Goal: Navigation & Orientation: Understand site structure

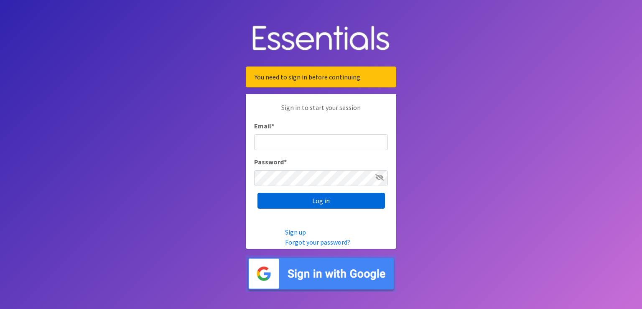
type input "scott@jakesnoh.org"
click at [335, 203] on input "Log in" at bounding box center [320, 201] width 127 height 16
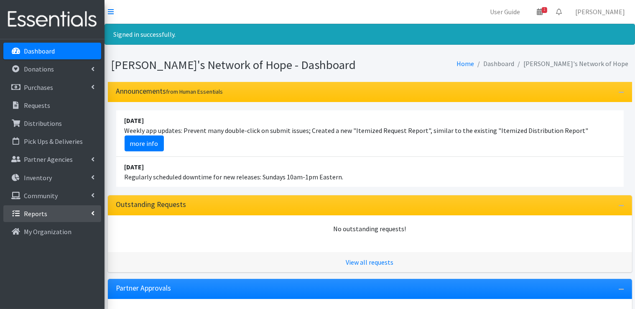
click at [93, 216] on icon at bounding box center [92, 213] width 3 height 7
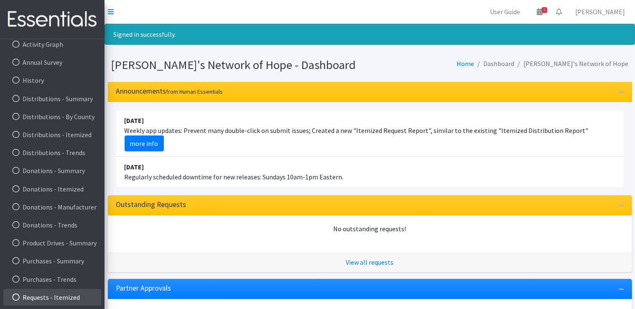
click at [69, 299] on link "Requests - Itemized" at bounding box center [52, 297] width 98 height 17
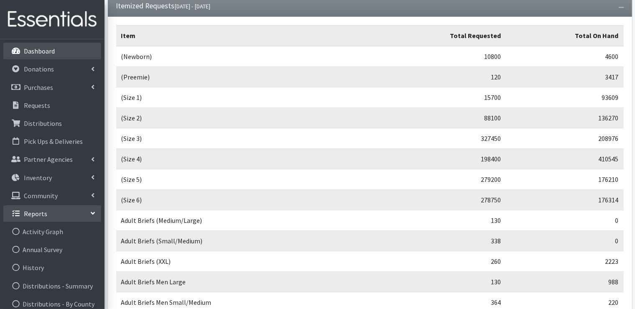
click at [48, 54] on p "Dashboard" at bounding box center [39, 51] width 31 height 8
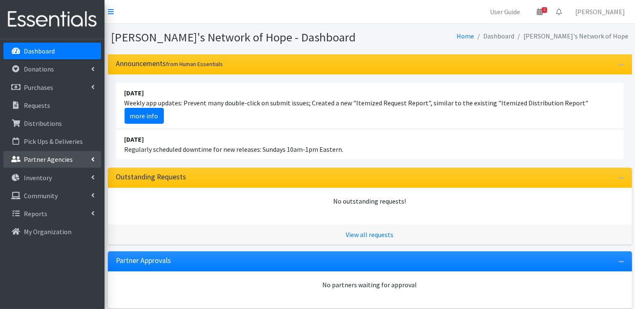
click at [94, 158] on icon at bounding box center [92, 159] width 3 height 7
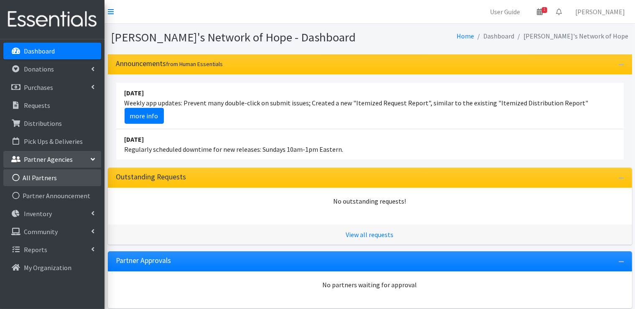
click at [44, 178] on link "All Partners" at bounding box center [52, 177] width 98 height 17
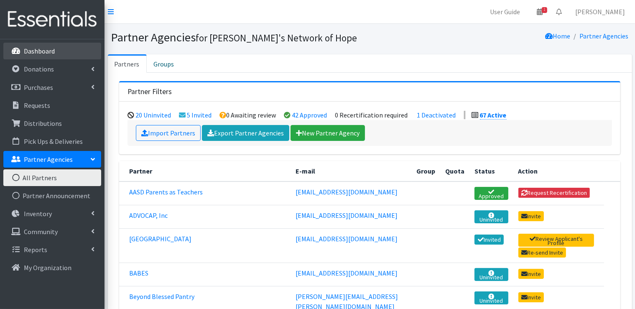
click at [37, 53] on p "Dashboard" at bounding box center [39, 51] width 31 height 8
